Goal: Task Accomplishment & Management: Use online tool/utility

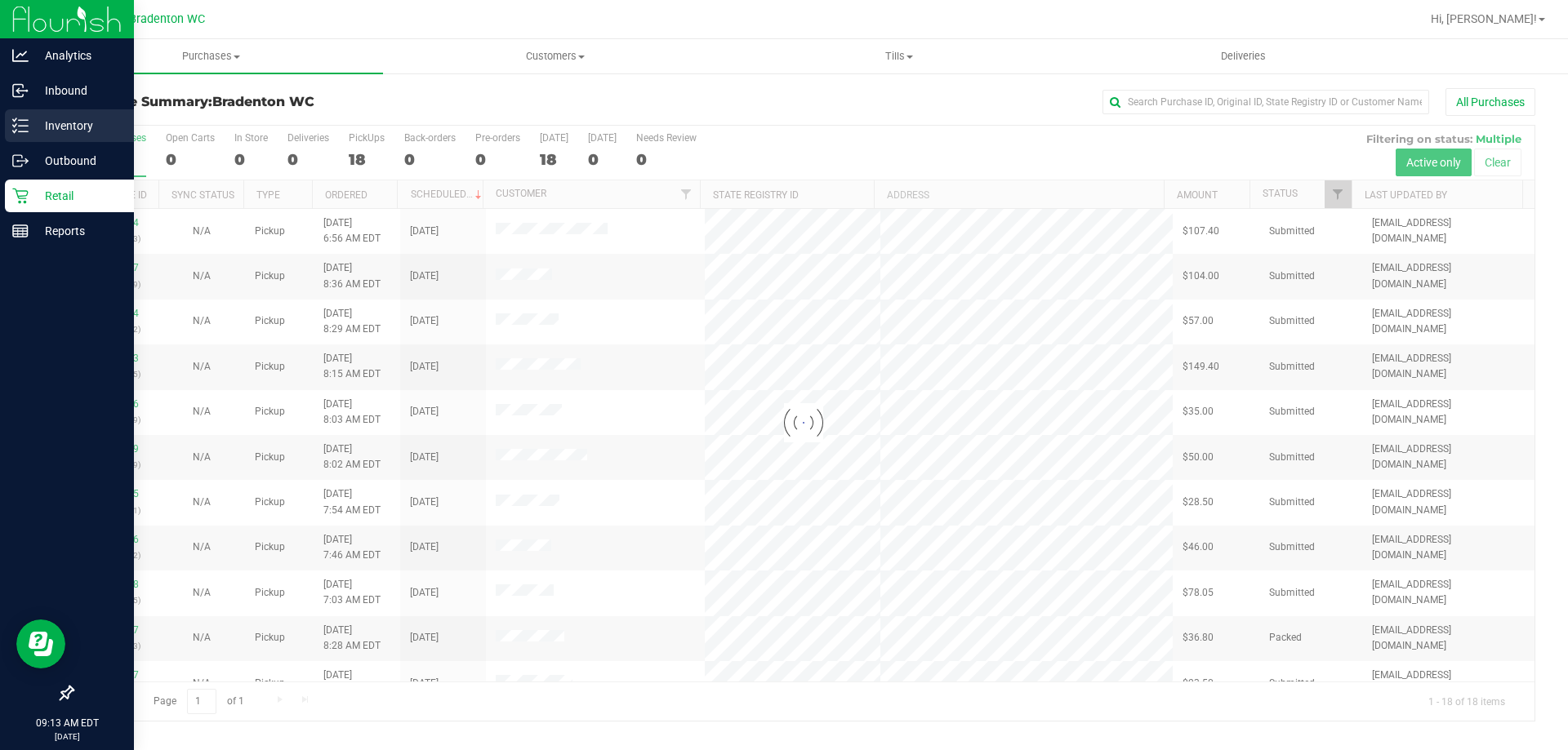
click at [54, 117] on p "Inventory" at bounding box center [77, 126] width 98 height 20
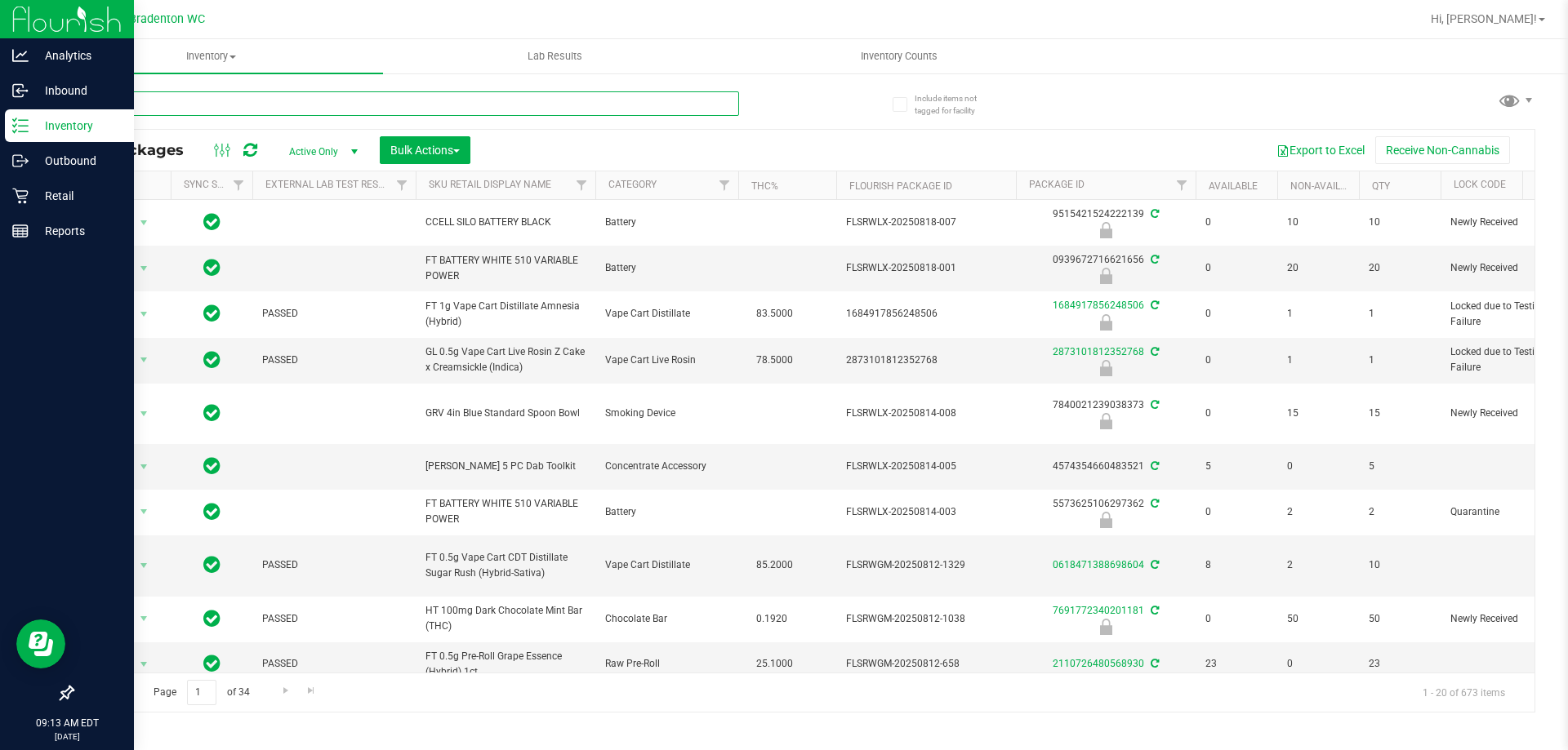
click at [311, 106] on input "text" at bounding box center [405, 103] width 667 height 25
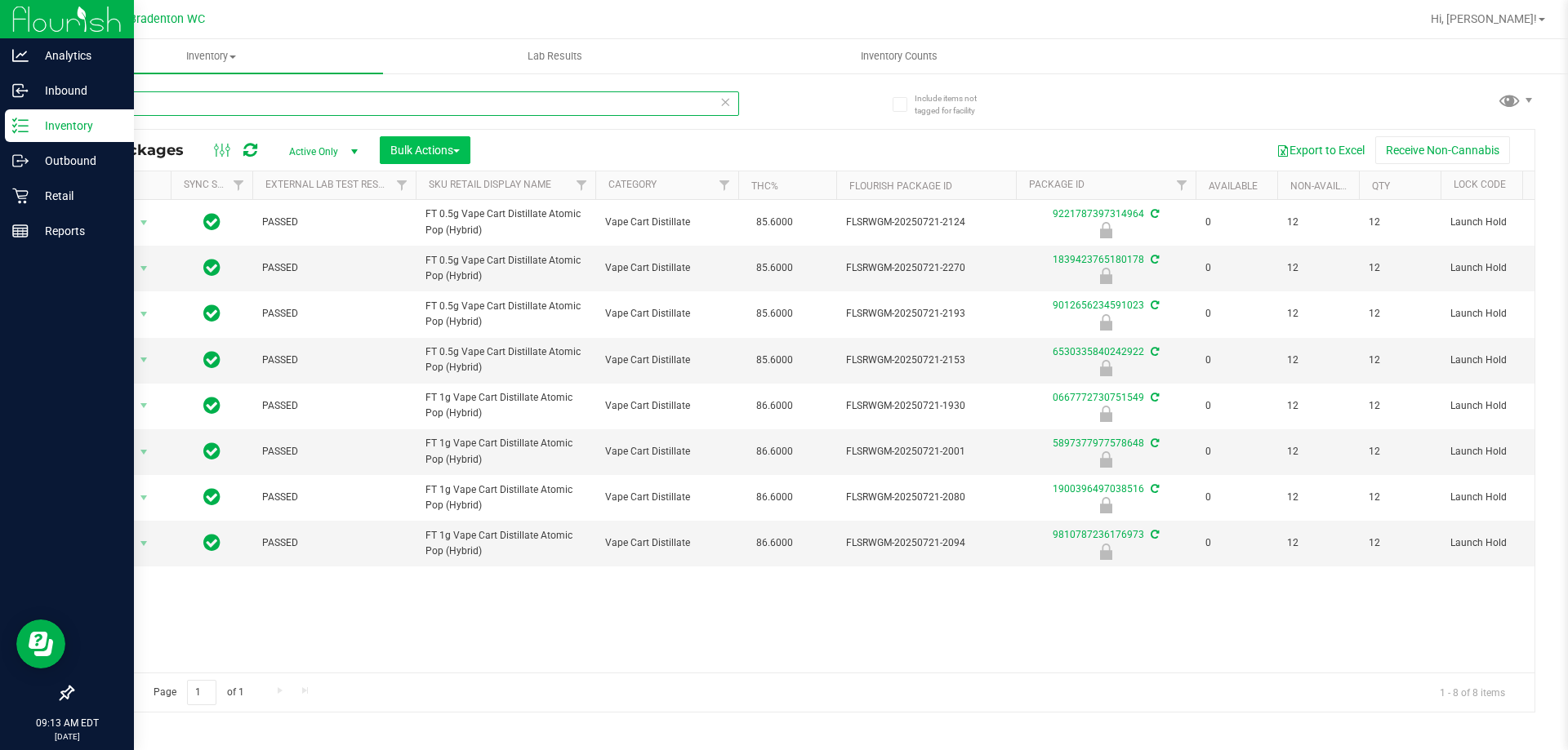
type input "atomic"
click at [405, 146] on span "Bulk Actions" at bounding box center [425, 150] width 69 height 13
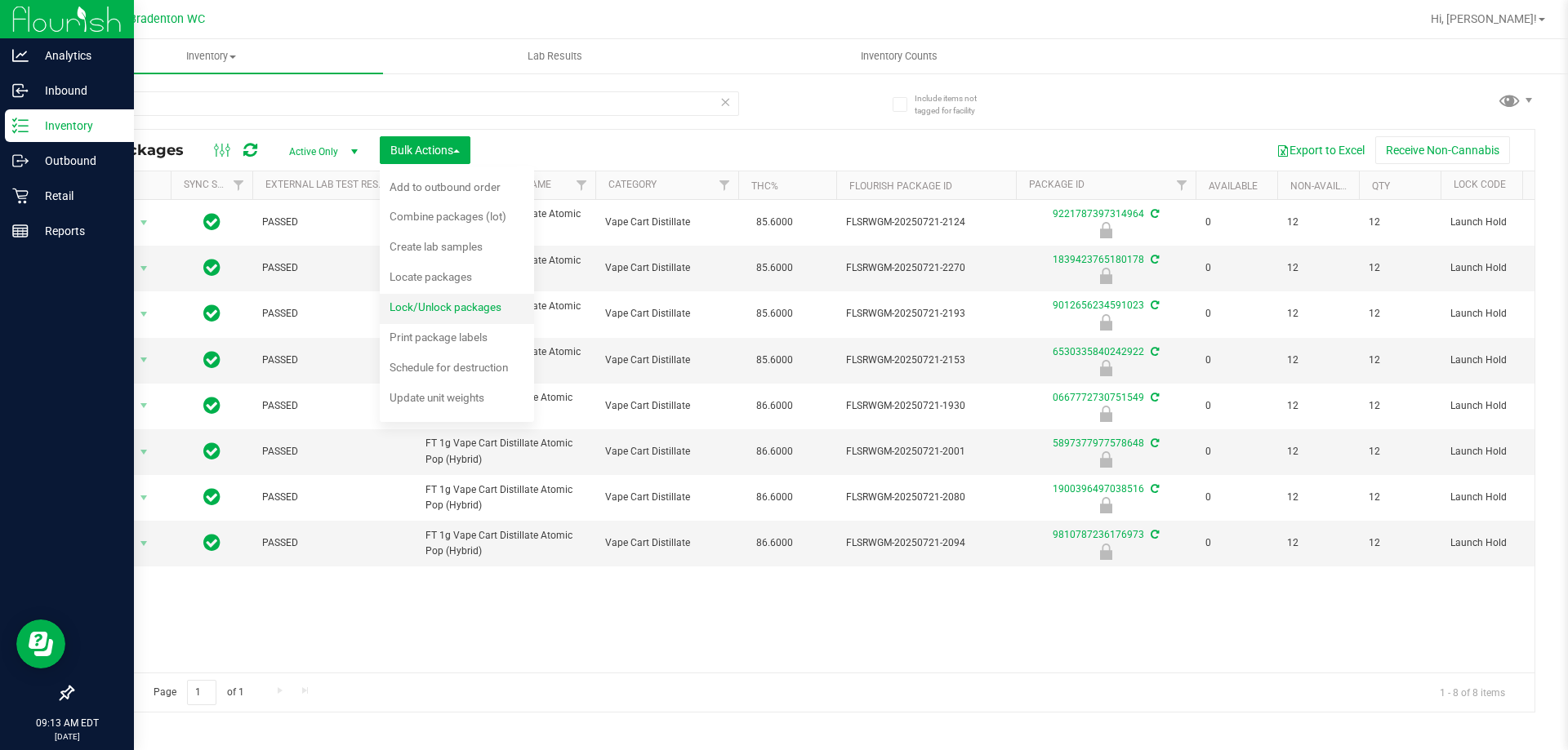
click at [431, 309] on span "Lock/Unlock packages" at bounding box center [445, 307] width 112 height 13
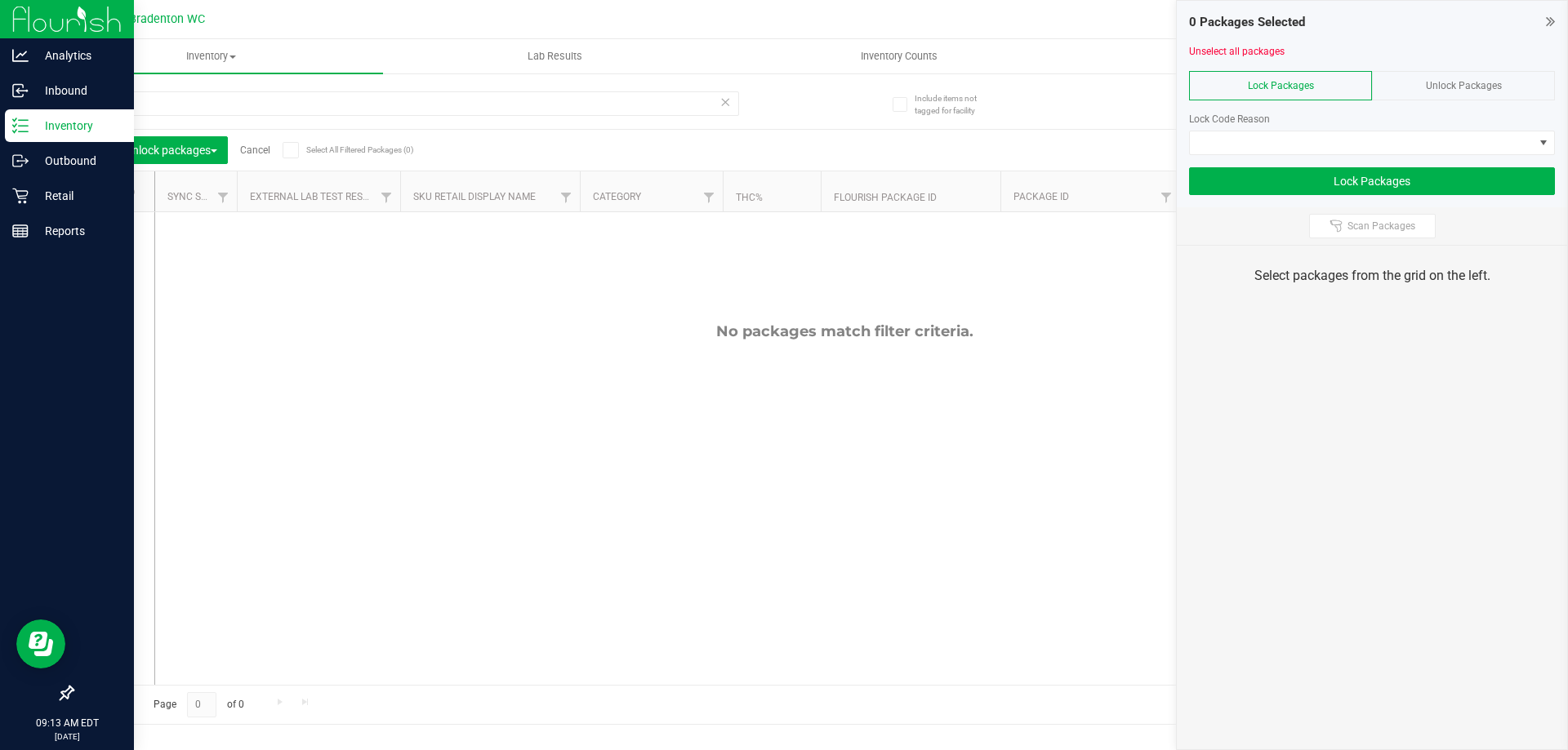
click at [1487, 78] on div "Unlock Packages" at bounding box center [1464, 86] width 183 height 30
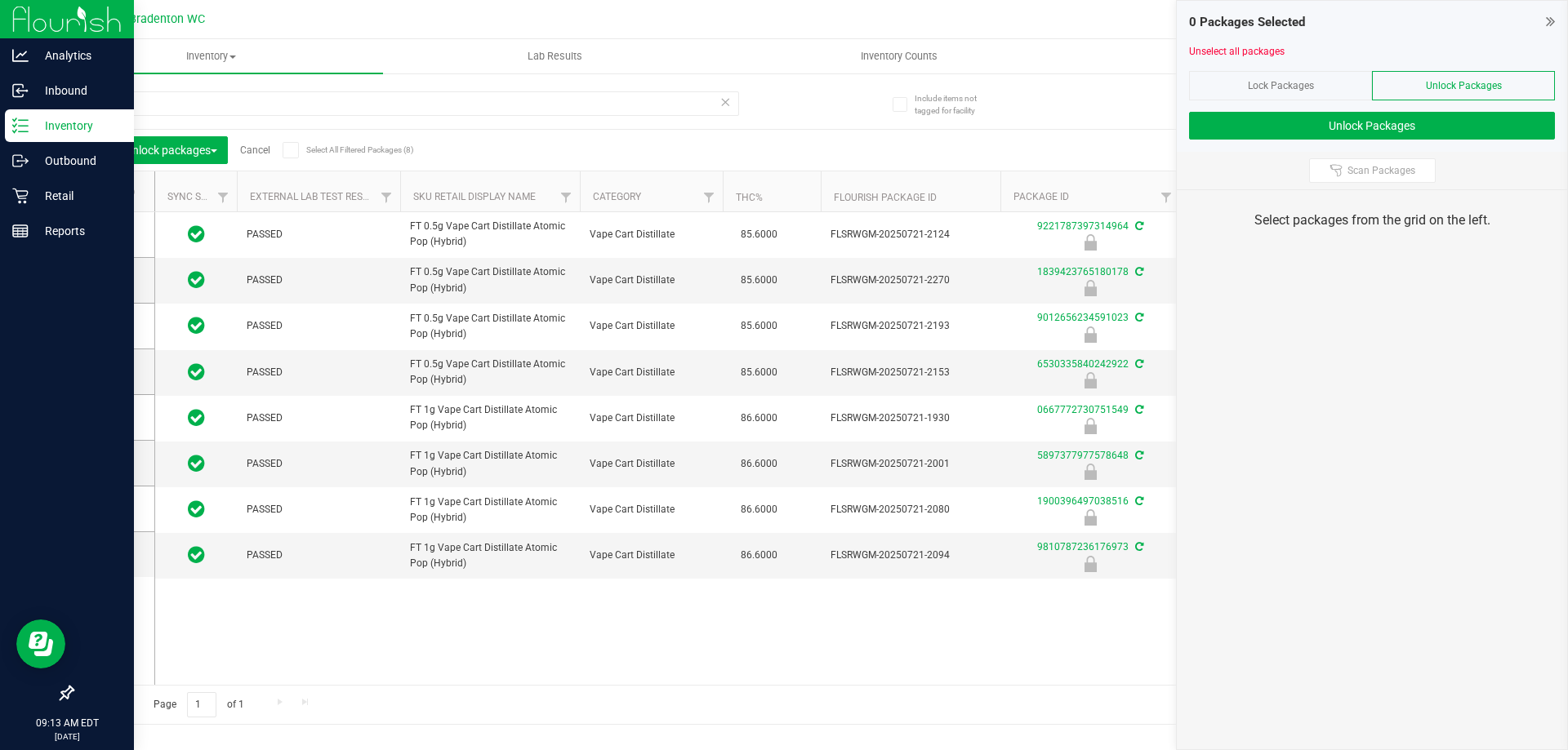
click at [111, 192] on icon at bounding box center [106, 192] width 11 height 0
click at [0, 0] on input "checkbox" at bounding box center [0, 0] width 0 height 0
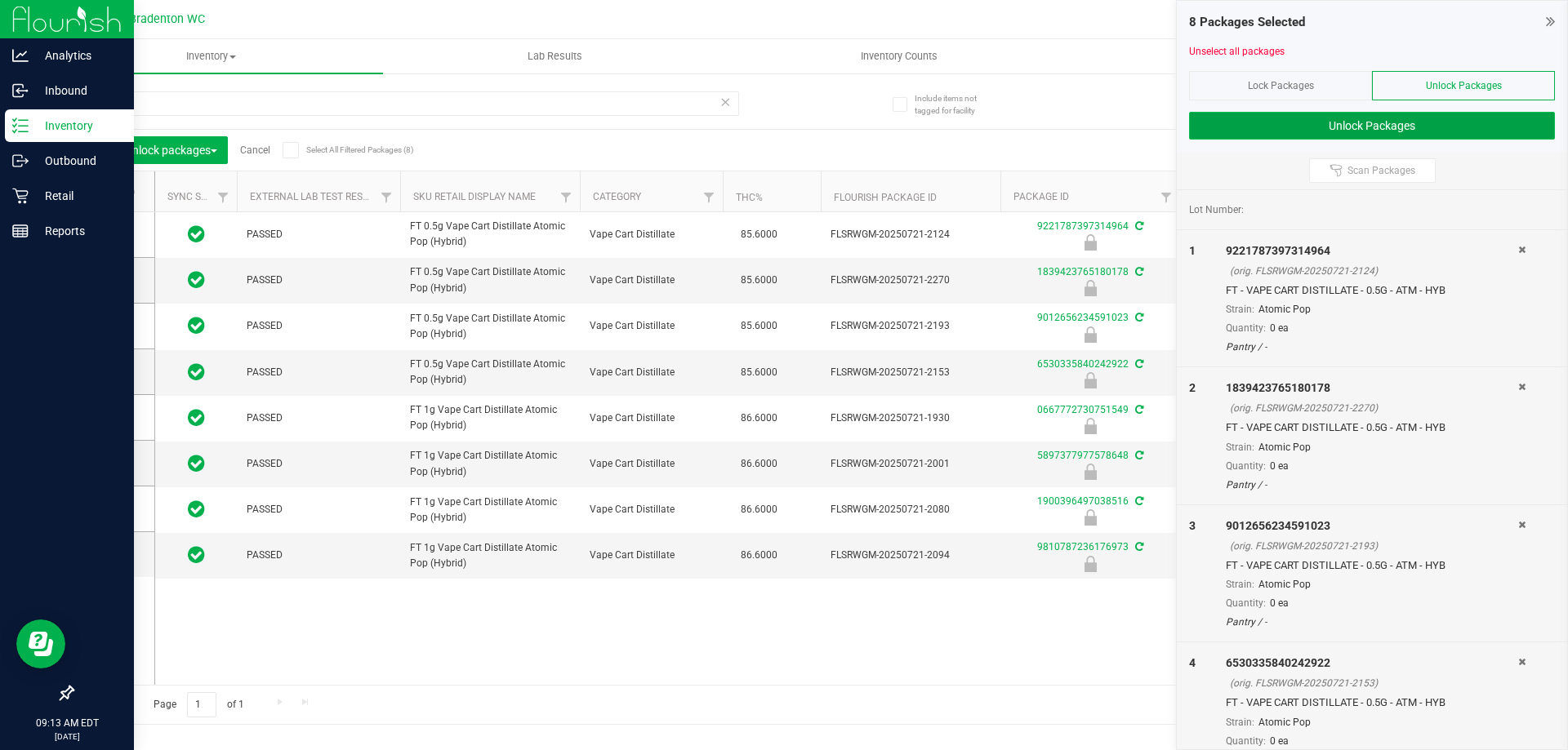
click at [1330, 131] on button "Unlock Packages" at bounding box center [1371, 126] width 366 height 28
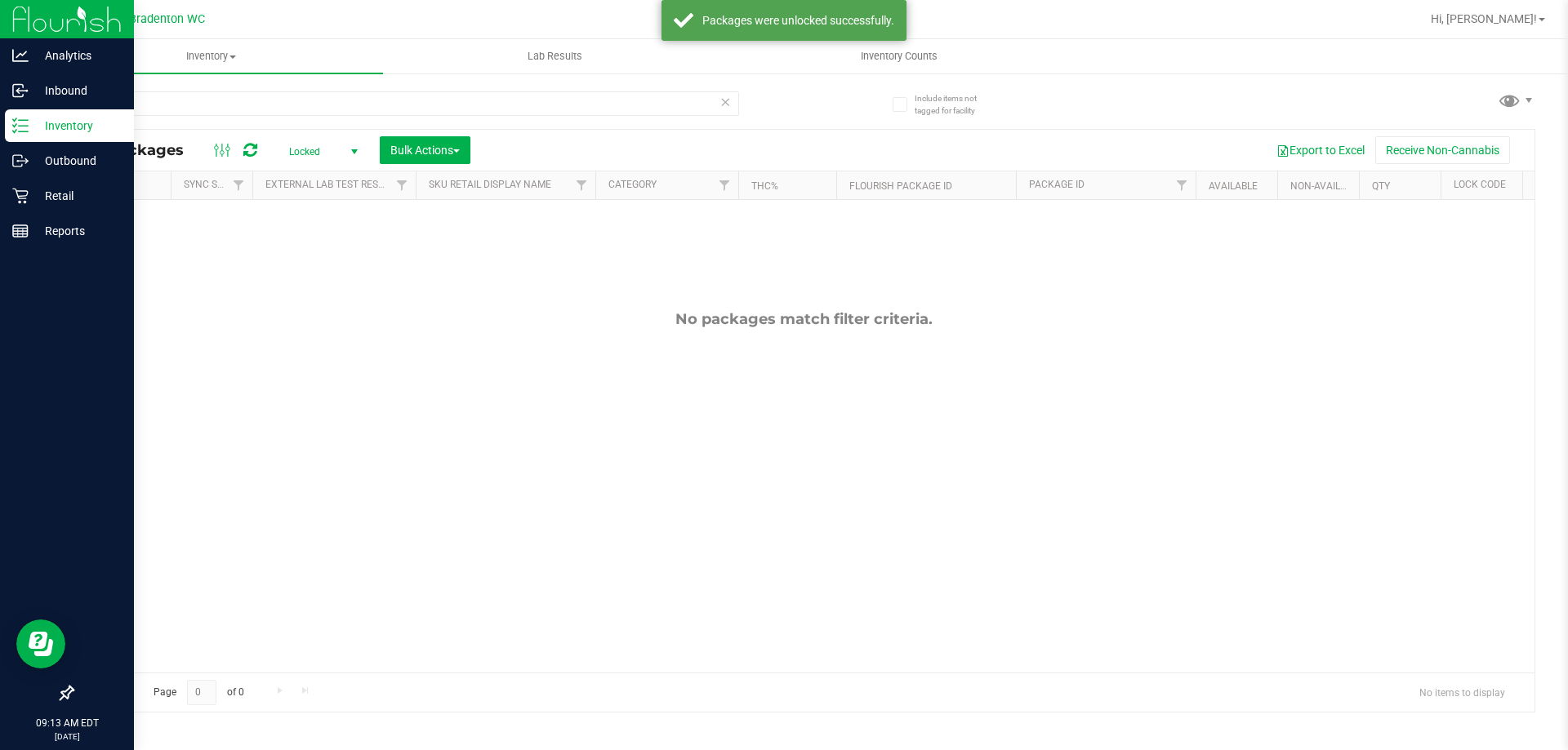
click at [303, 144] on span "Locked" at bounding box center [319, 152] width 90 height 23
click at [304, 170] on li "Active Only" at bounding box center [318, 177] width 88 height 25
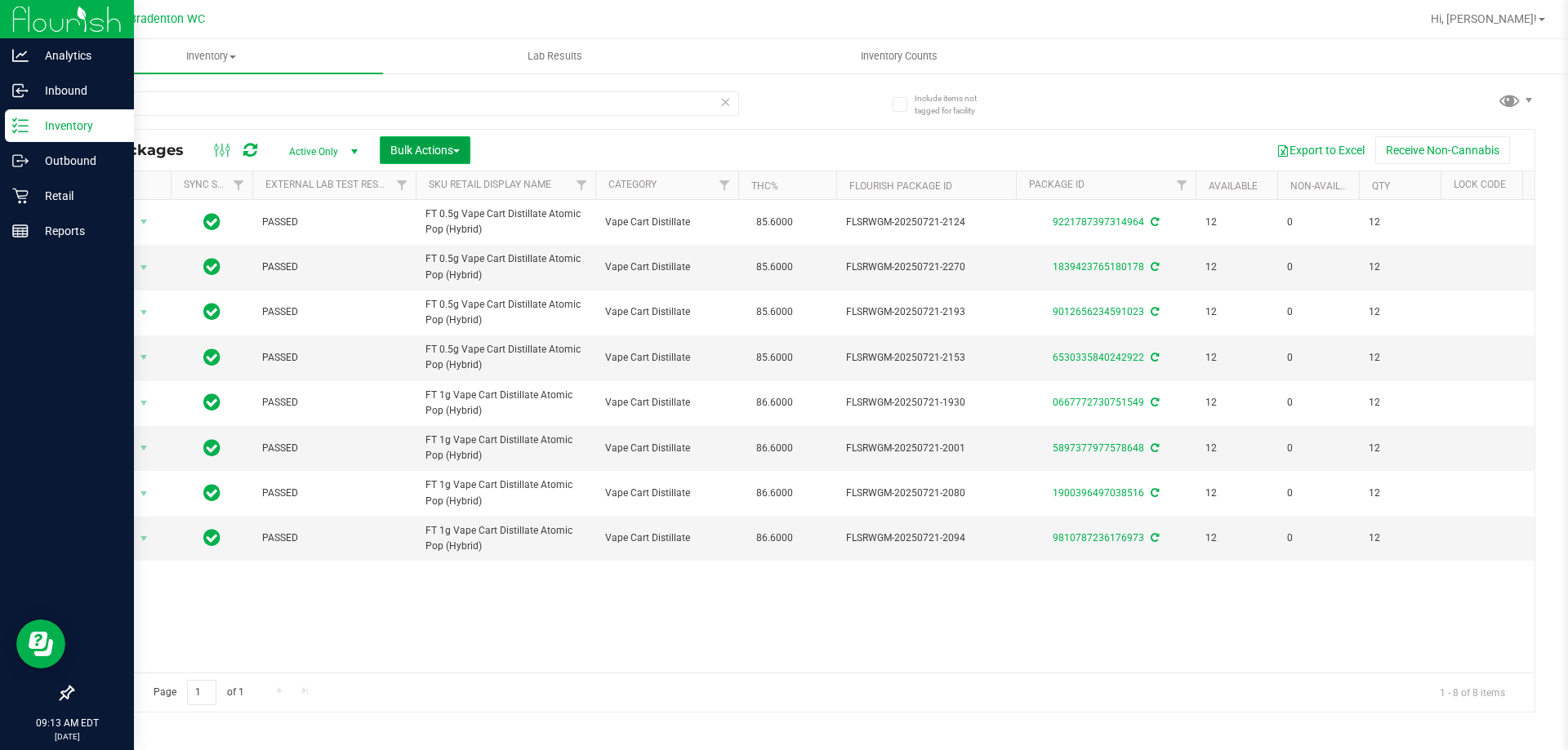
click at [466, 145] on button "Bulk Actions" at bounding box center [425, 150] width 91 height 28
click at [454, 309] on span "Lock/Unlock packages" at bounding box center [445, 307] width 112 height 13
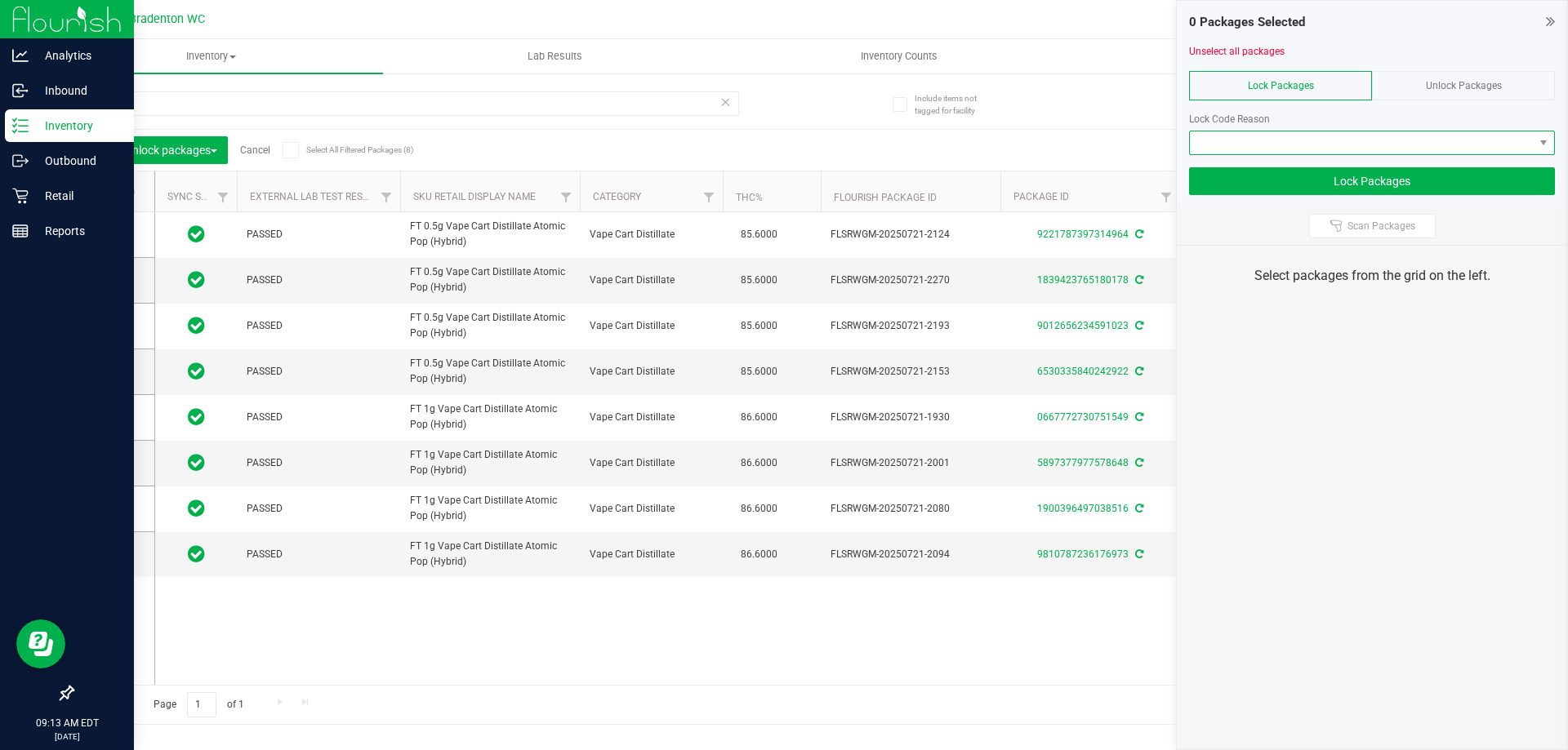
click at [1291, 143] on span at bounding box center [1361, 142] width 344 height 23
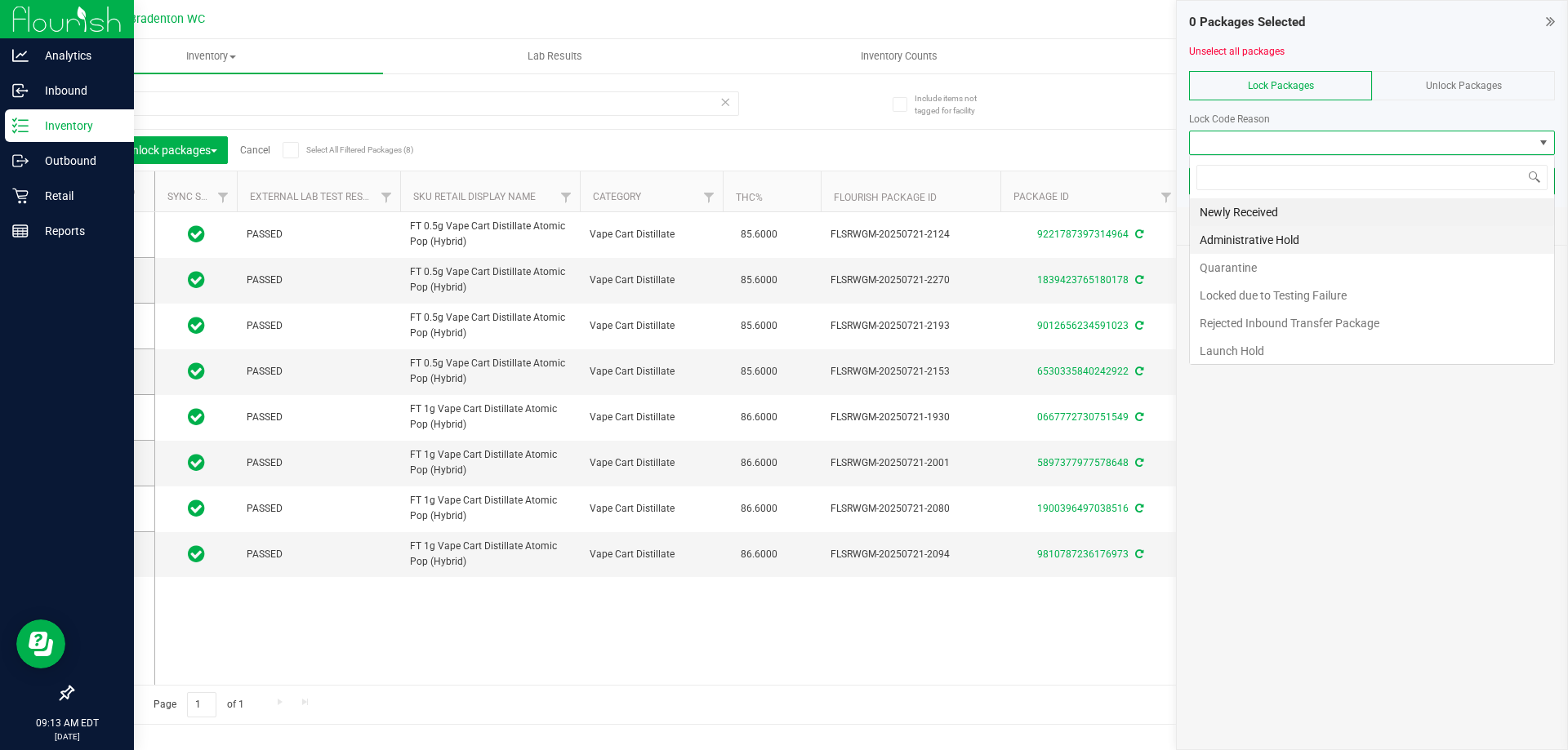
scroll to position [25, 366]
click at [1245, 218] on li "Newly Received" at bounding box center [1372, 212] width 365 height 28
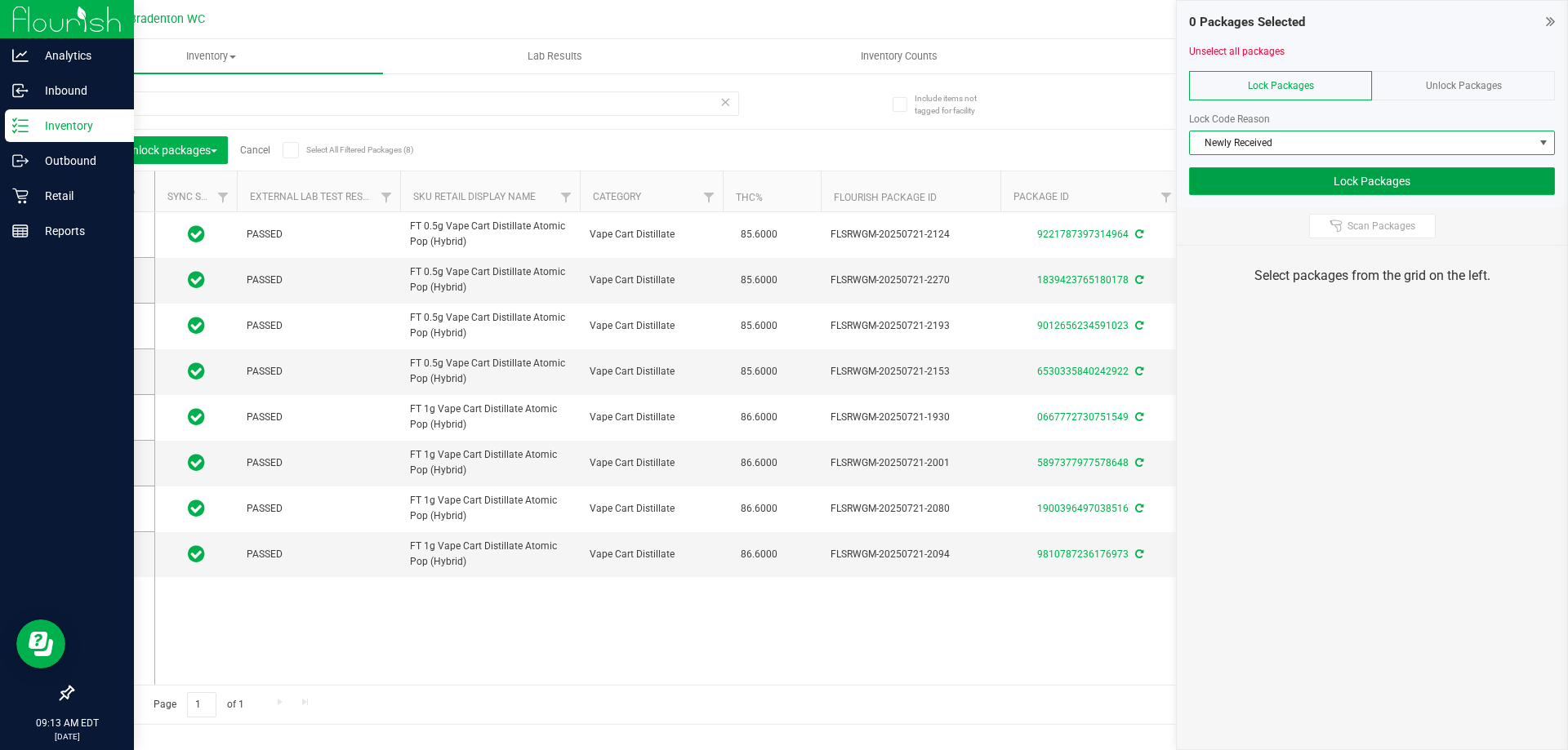
click at [1327, 181] on button "Lock Packages" at bounding box center [1371, 181] width 366 height 28
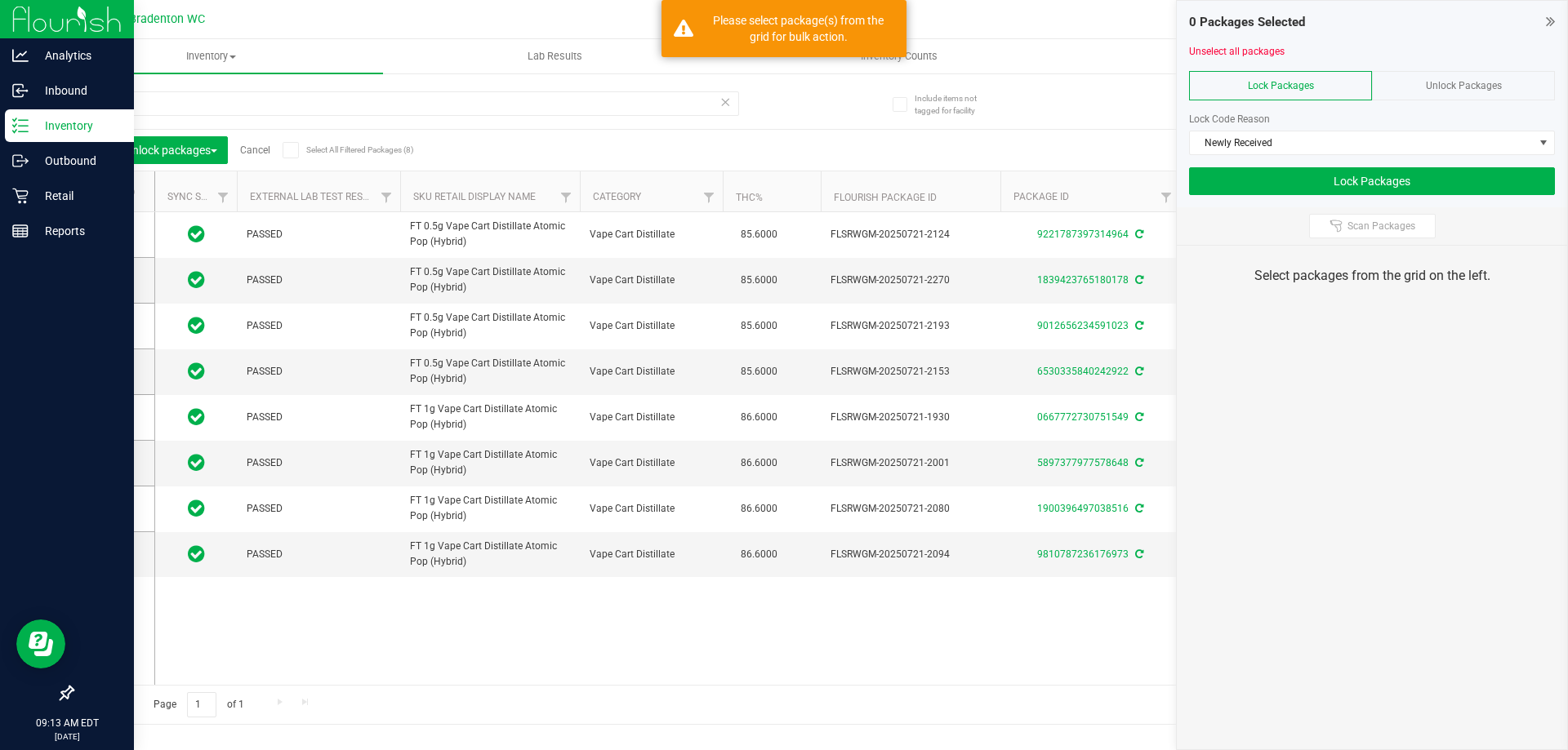
click at [98, 191] on label at bounding box center [116, 191] width 63 height 17
click at [0, 0] on input "checkbox" at bounding box center [0, 0] width 0 height 0
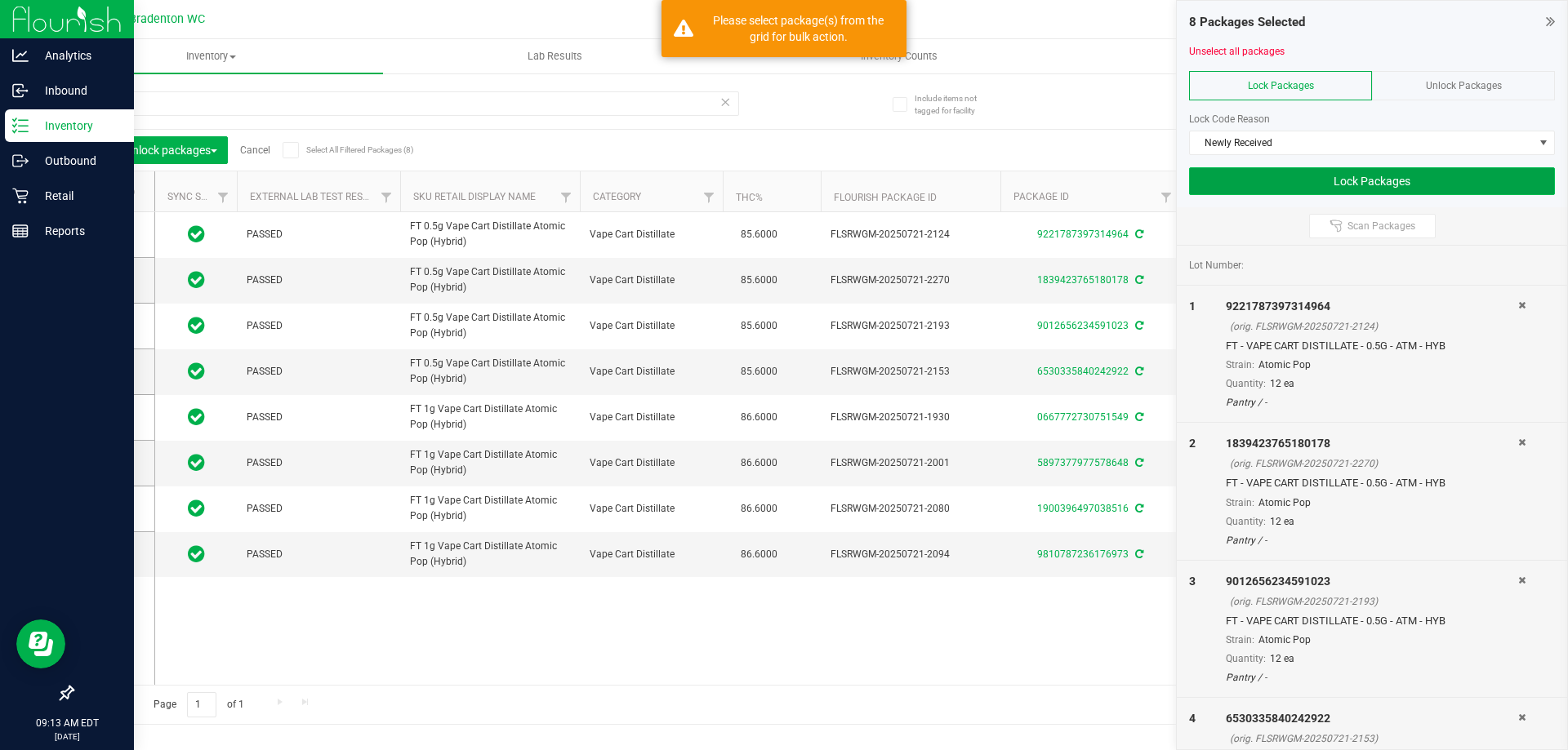
click at [1326, 175] on button "Lock Packages" at bounding box center [1371, 181] width 366 height 28
